Goal: Task Accomplishment & Management: Use online tool/utility

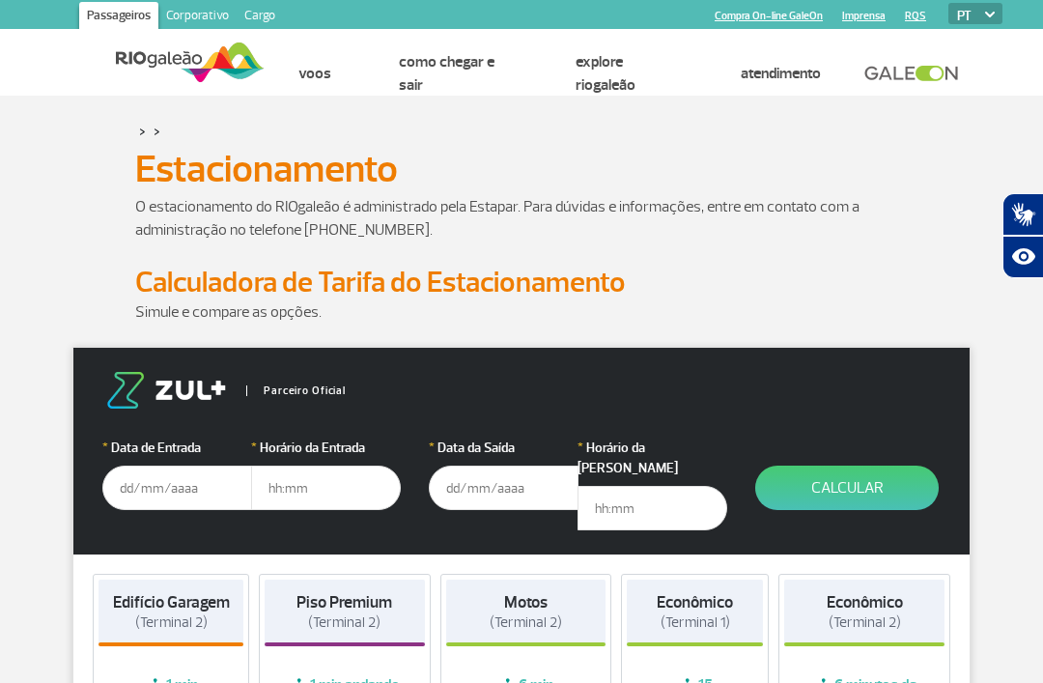
click at [166, 487] on input "text" at bounding box center [177, 487] width 150 height 44
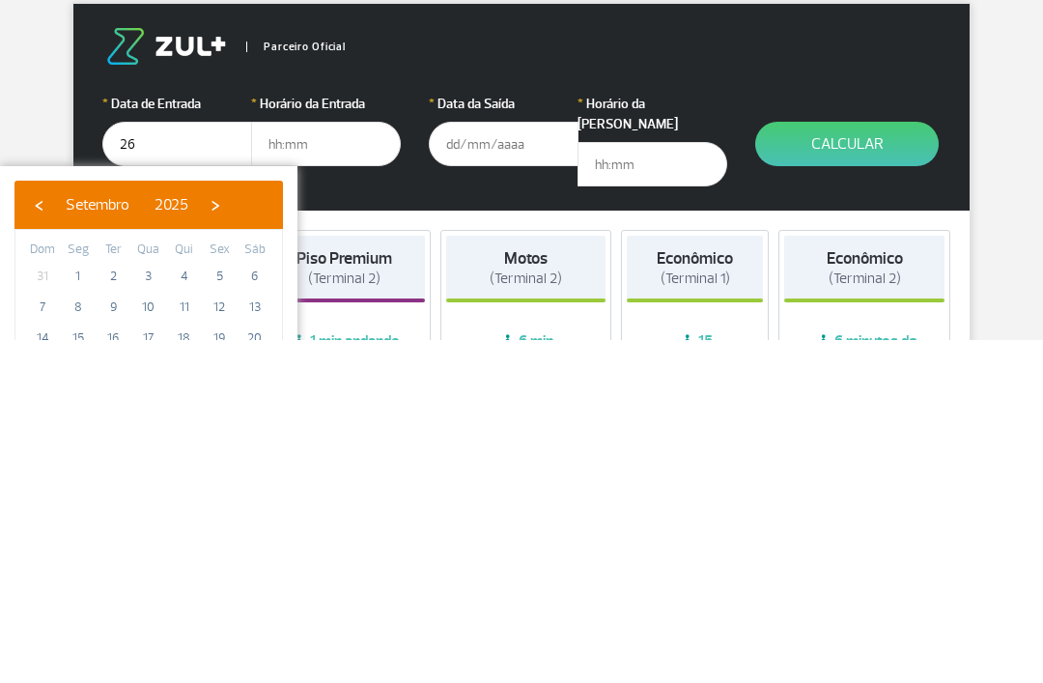
scroll to position [344, 0]
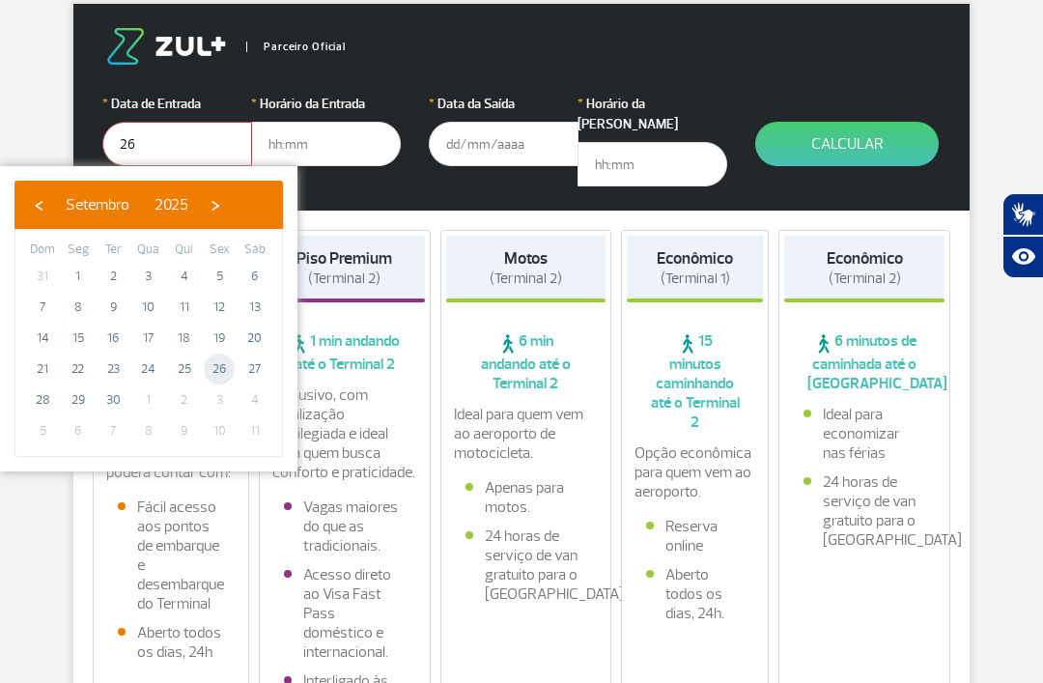
click at [335, 140] on input "text" at bounding box center [326, 144] width 150 height 44
type input "[DATE]"
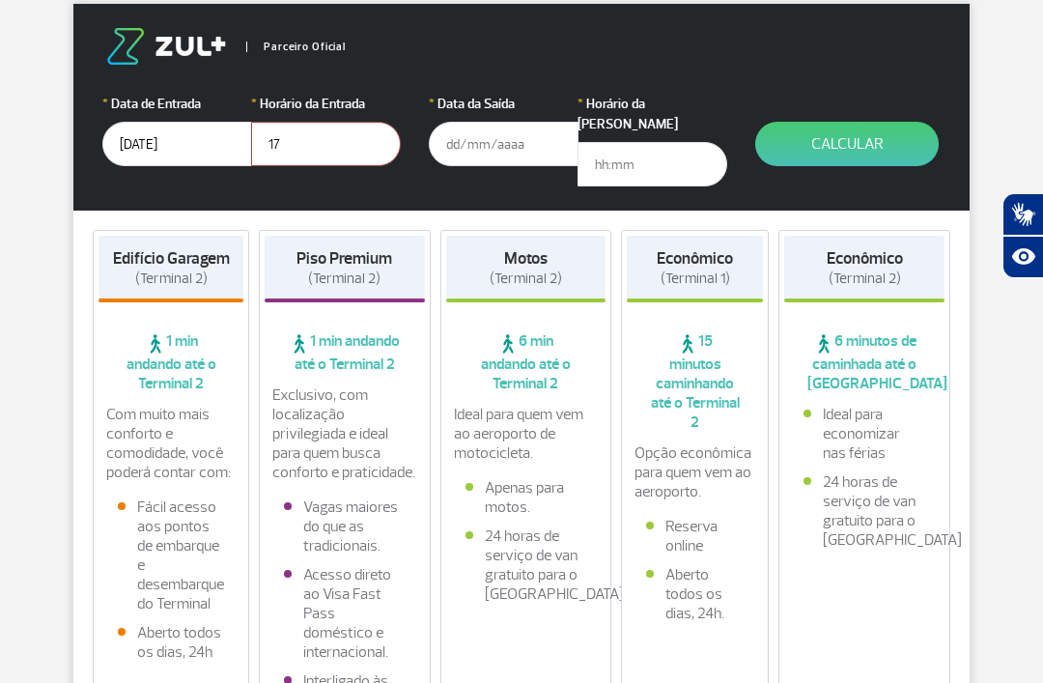
type input "17"
click at [337, 385] on p "Exclusivo, com localização privilegiada e ideal para quem busca conforto e prat…" at bounding box center [344, 433] width 145 height 97
click at [502, 147] on input "text" at bounding box center [504, 144] width 150 height 44
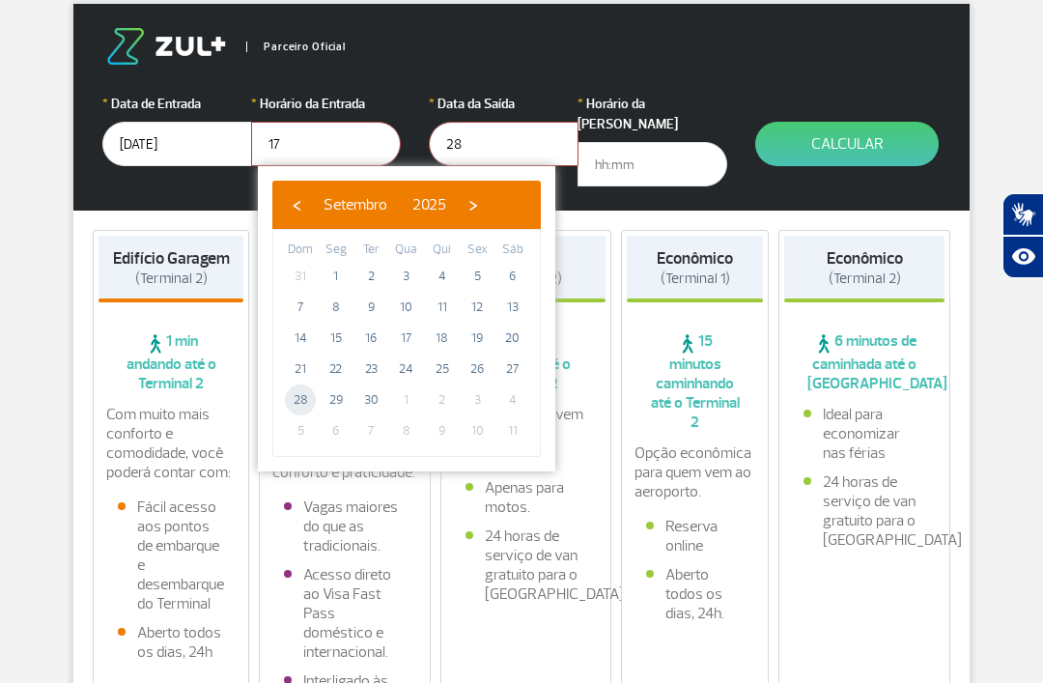
click at [645, 142] on input "text" at bounding box center [652, 164] width 150 height 44
type input "[DATE]"
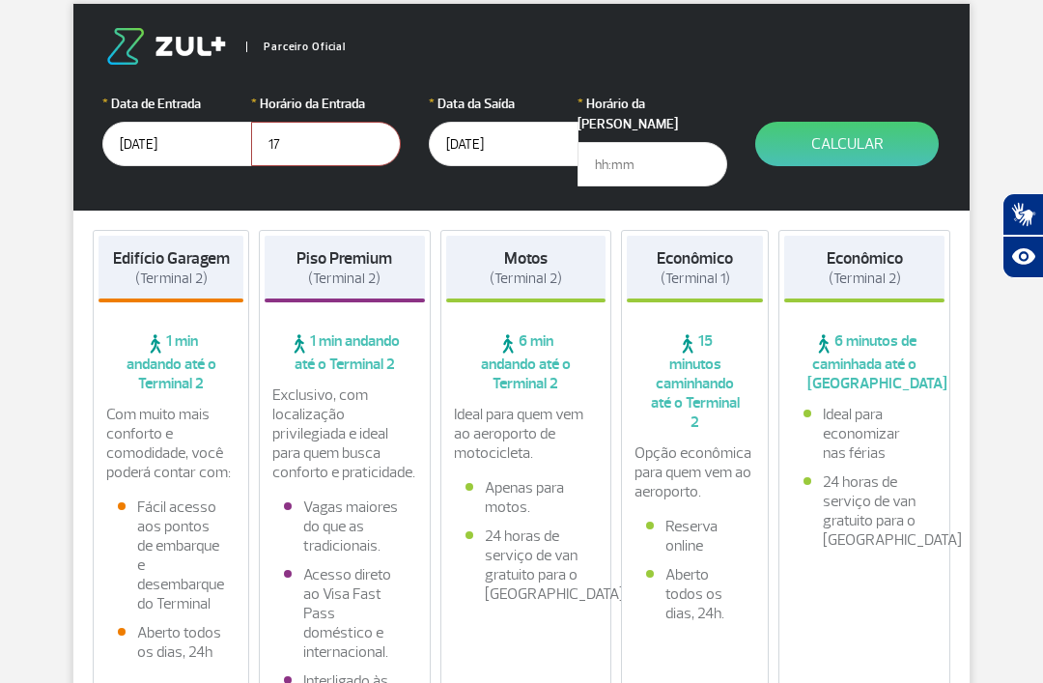
scroll to position [343, 0]
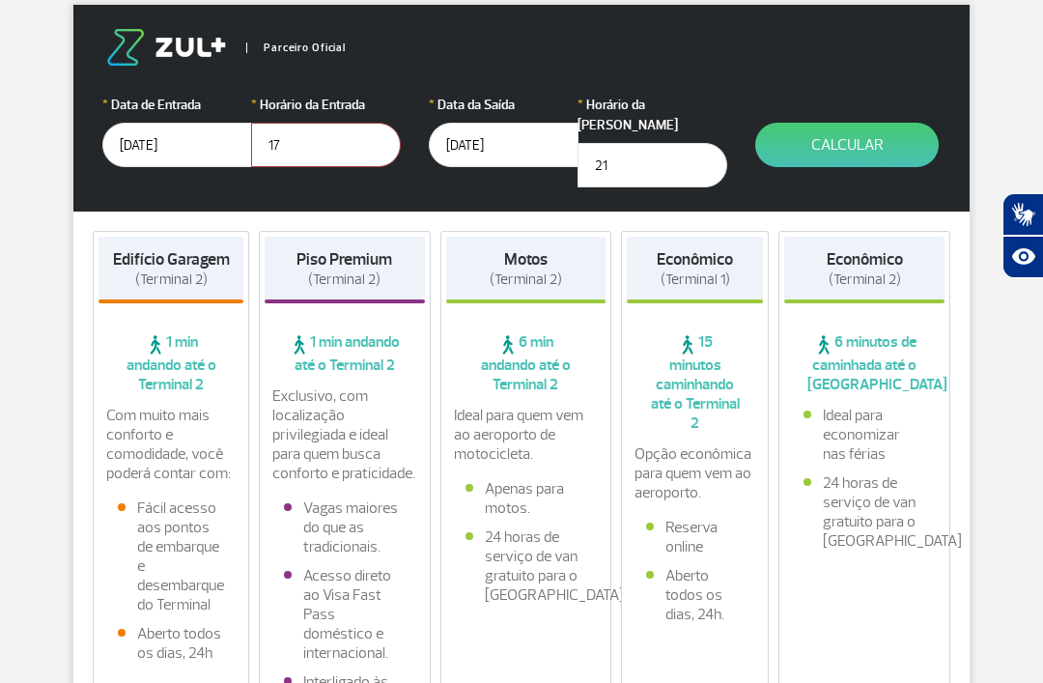
type input "21"
click at [865, 140] on button "Calcular" at bounding box center [846, 145] width 183 height 44
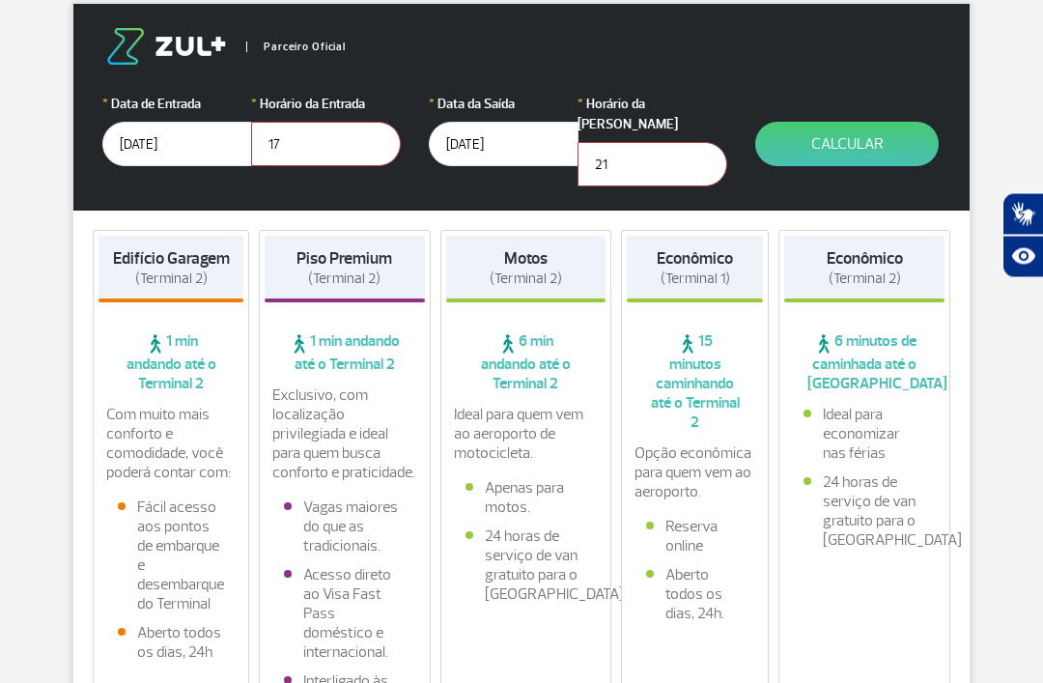
click at [866, 150] on button "Calcular" at bounding box center [846, 145] width 183 height 44
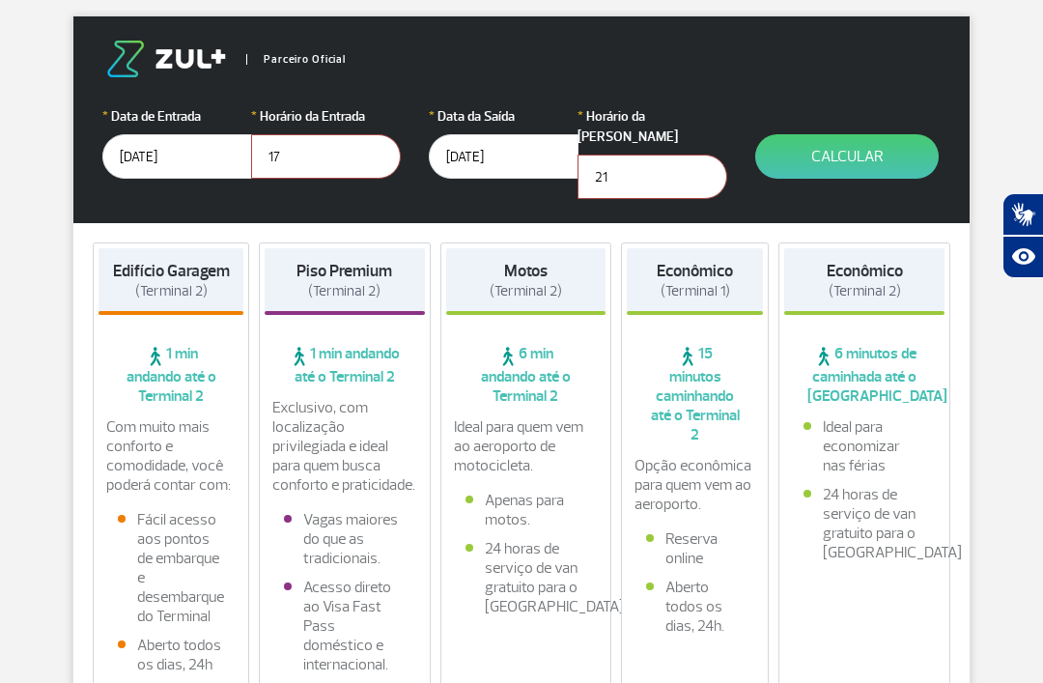
scroll to position [330, 0]
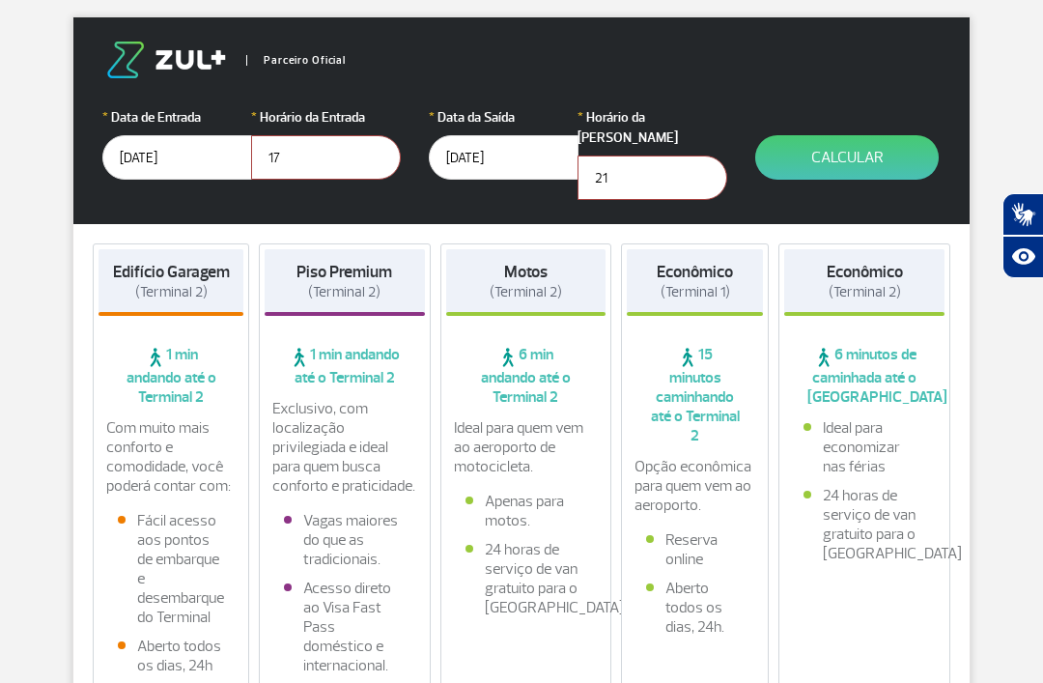
click at [348, 541] on li "Vagas maiores do que as tradicionais." at bounding box center [345, 540] width 122 height 58
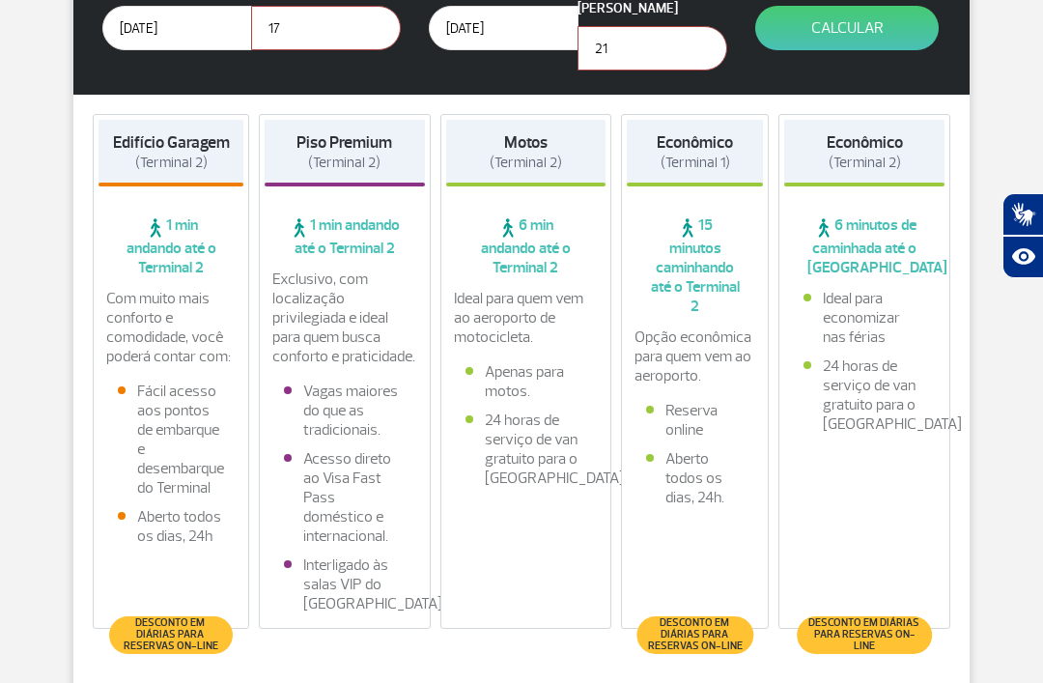
scroll to position [441, 0]
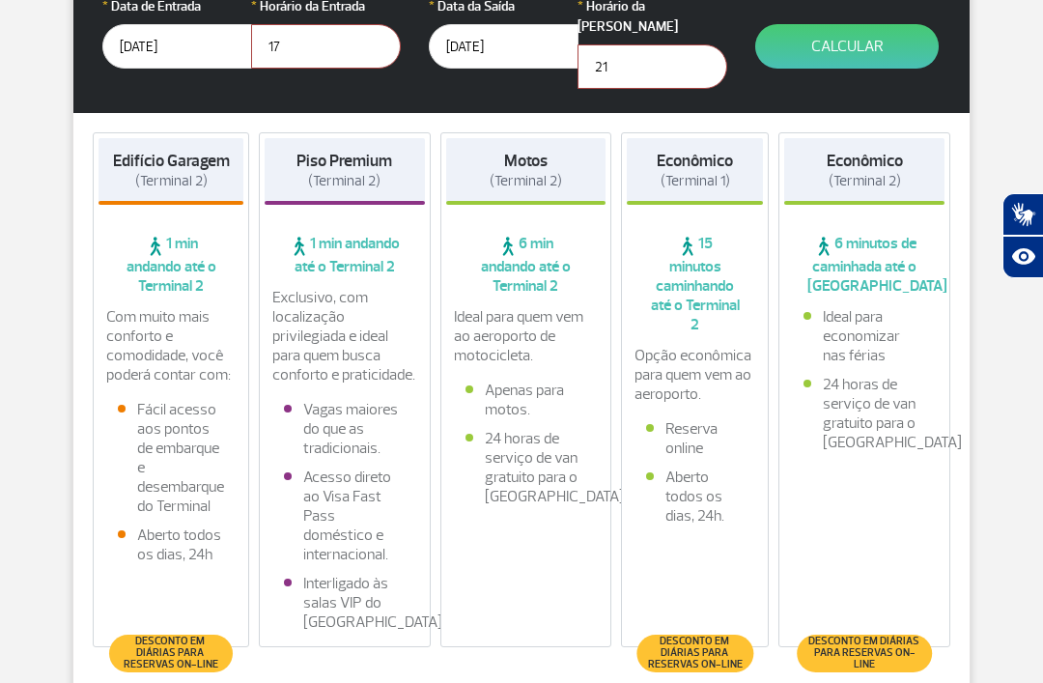
click at [164, 670] on span "Desconto em diárias para reservas on-line" at bounding box center [171, 652] width 104 height 35
click at [160, 670] on span "Desconto em diárias para reservas on-line" at bounding box center [171, 652] width 104 height 35
click at [157, 448] on li "Fácil acesso aos pontos de embarque e desembarque do Terminal" at bounding box center [171, 459] width 106 height 116
click at [824, 50] on button "Calcular" at bounding box center [846, 47] width 183 height 44
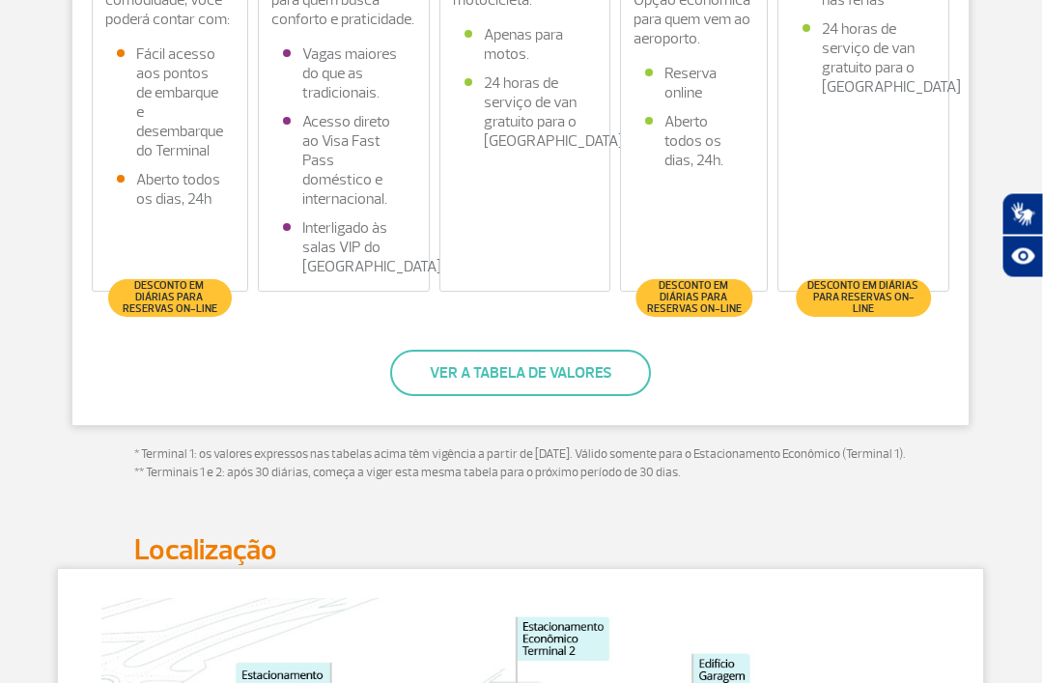
scroll to position [797, 0]
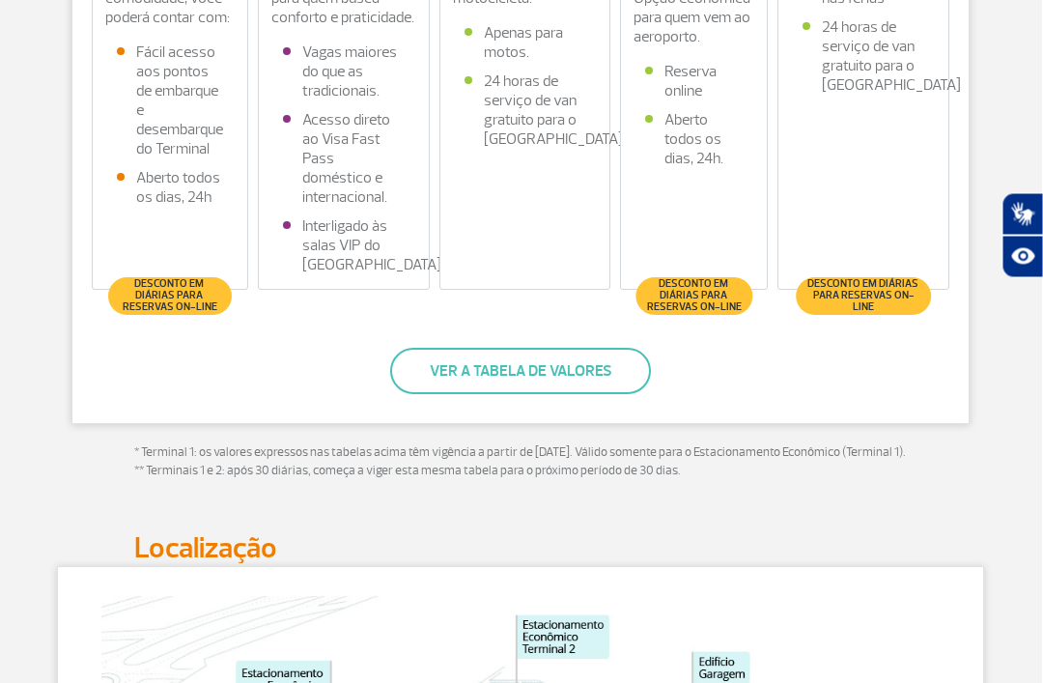
click at [587, 395] on button "Ver a tabela de valores" at bounding box center [521, 371] width 261 height 46
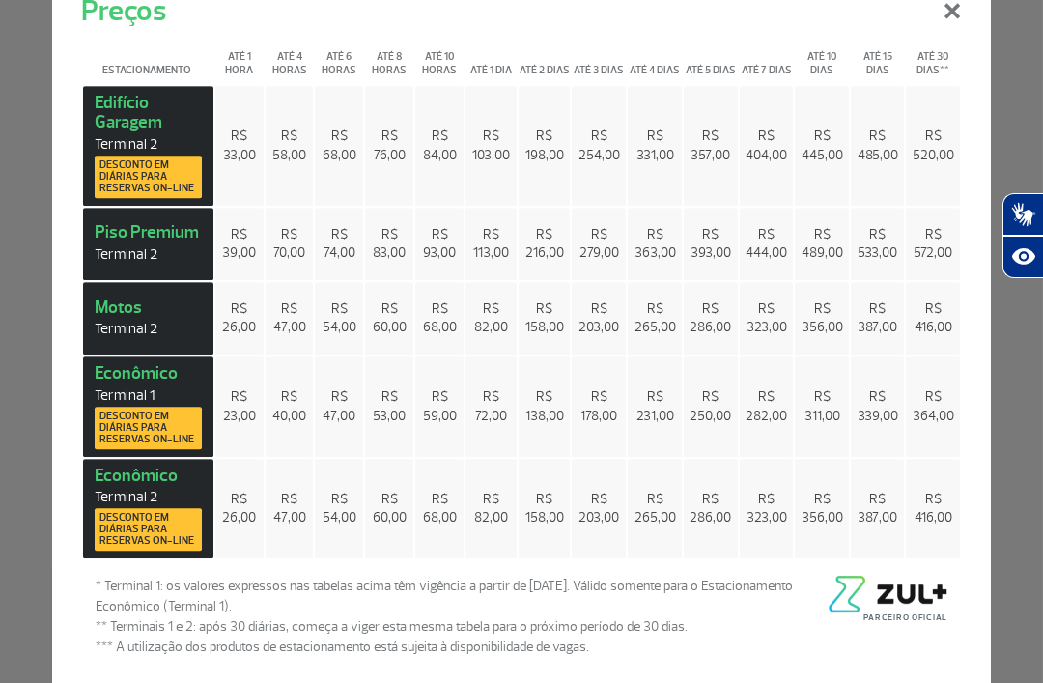
click at [603, 163] on span "R$ 254,00" at bounding box center [599, 145] width 42 height 36
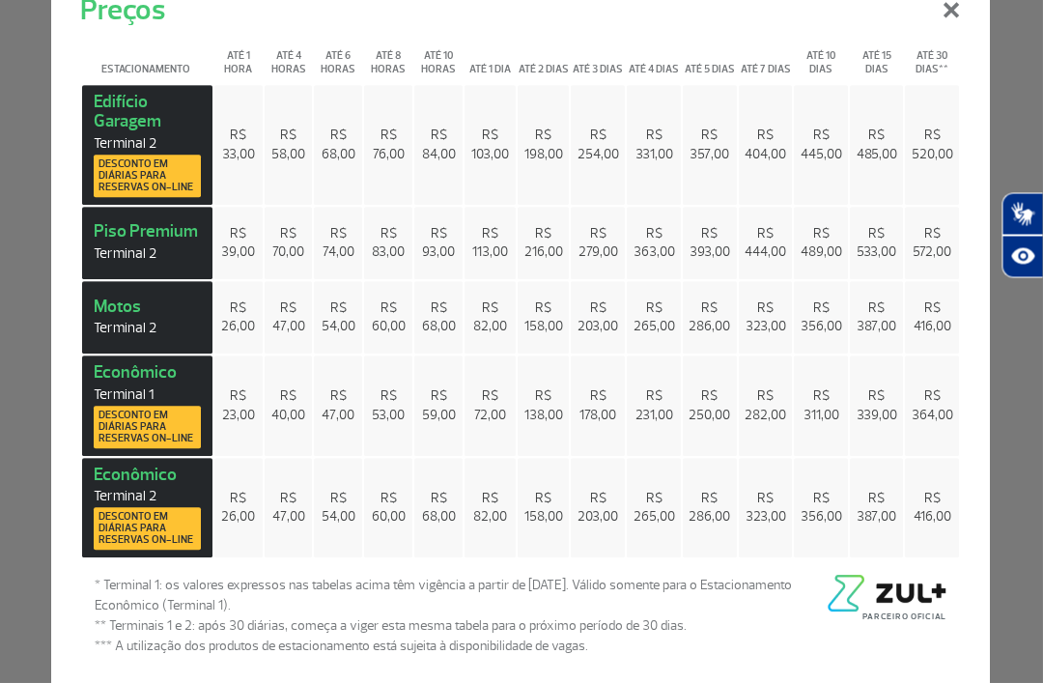
scroll to position [2307, 0]
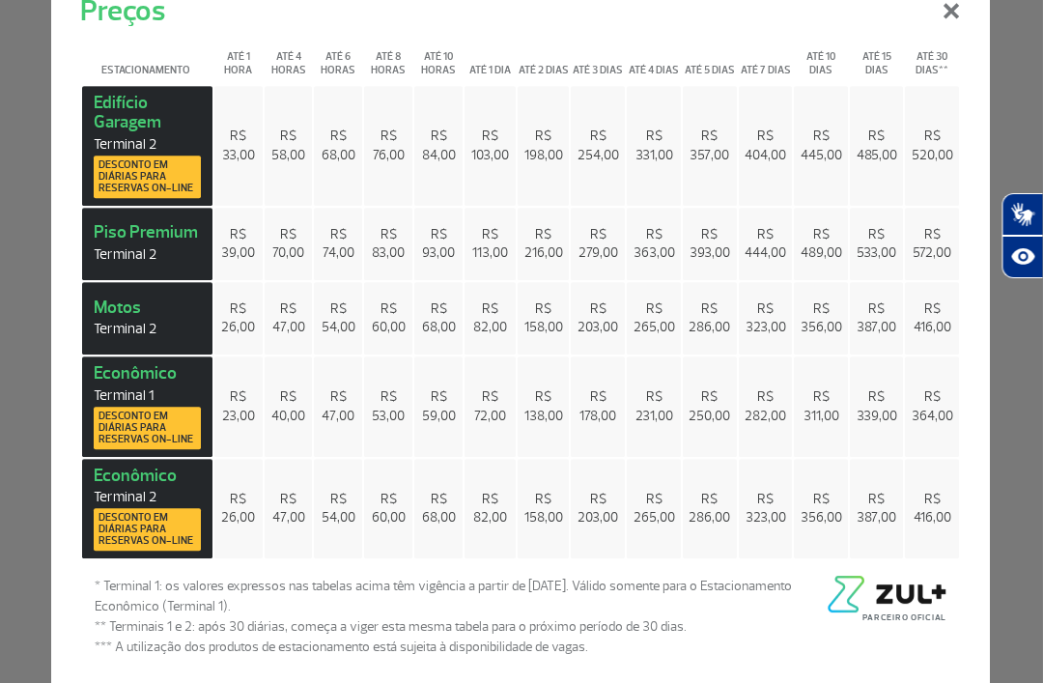
click at [954, 43] on button "×" at bounding box center [952, 9] width 50 height 70
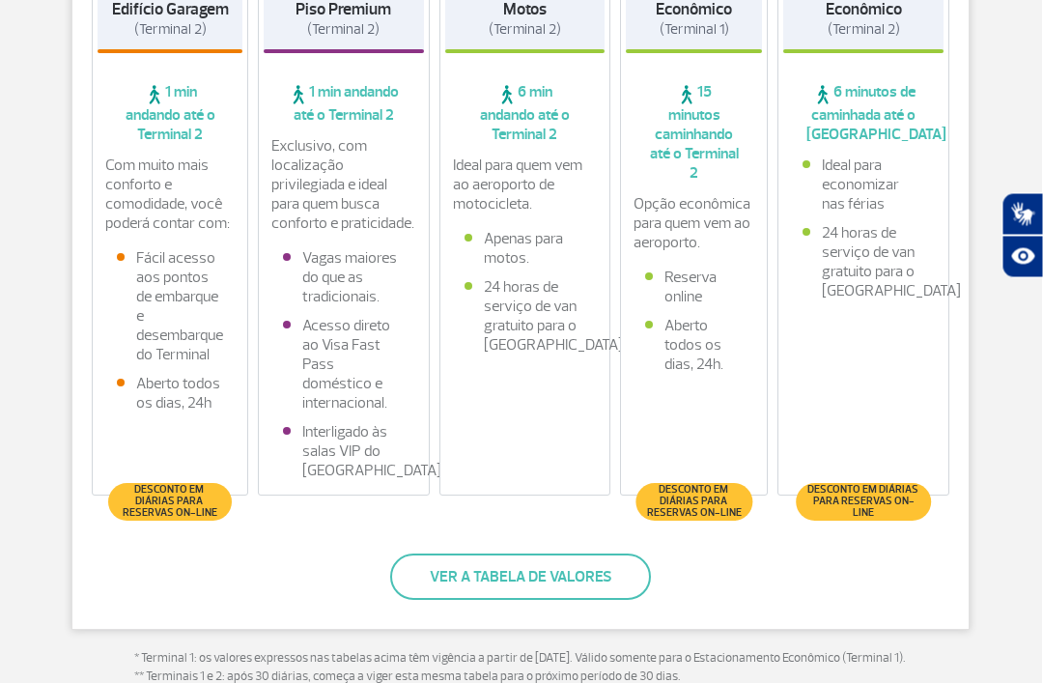
scroll to position [594, 0]
click at [183, 517] on span "Desconto em diárias para reservas on-line" at bounding box center [171, 500] width 104 height 35
click at [155, 517] on span "Desconto em diárias para reservas on-line" at bounding box center [171, 500] width 104 height 35
click at [178, 517] on span "Desconto em diárias para reservas on-line" at bounding box center [171, 500] width 104 height 35
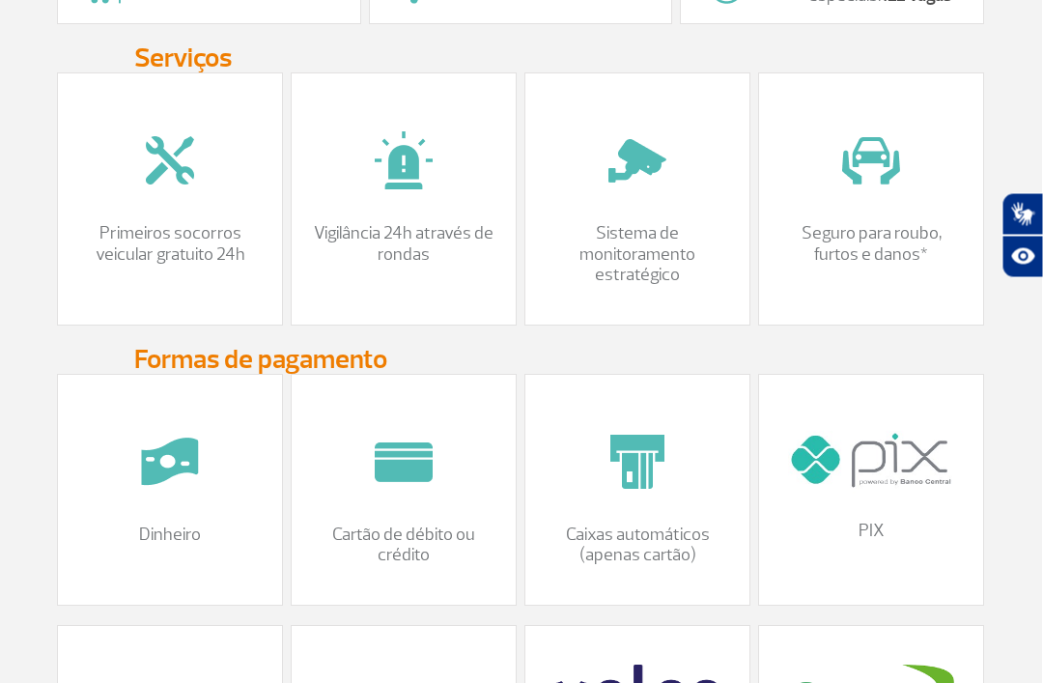
scroll to position [1971, 0]
click at [393, 510] on img at bounding box center [404, 461] width 97 height 97
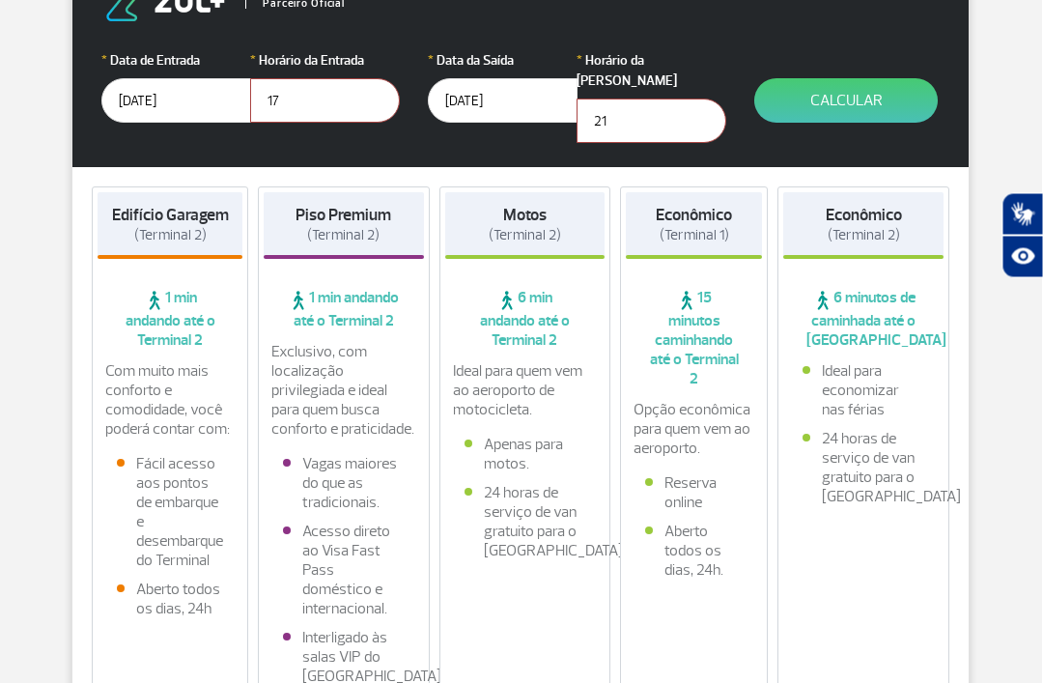
scroll to position [0, 0]
